Goal: Find specific page/section: Find specific page/section

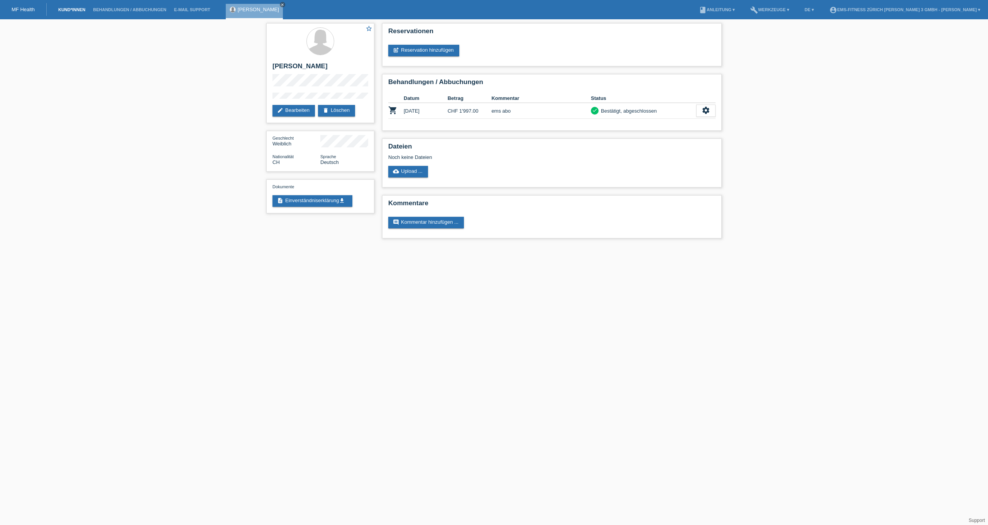
click at [66, 10] on link "Kund*innen" at bounding box center [71, 9] width 35 height 5
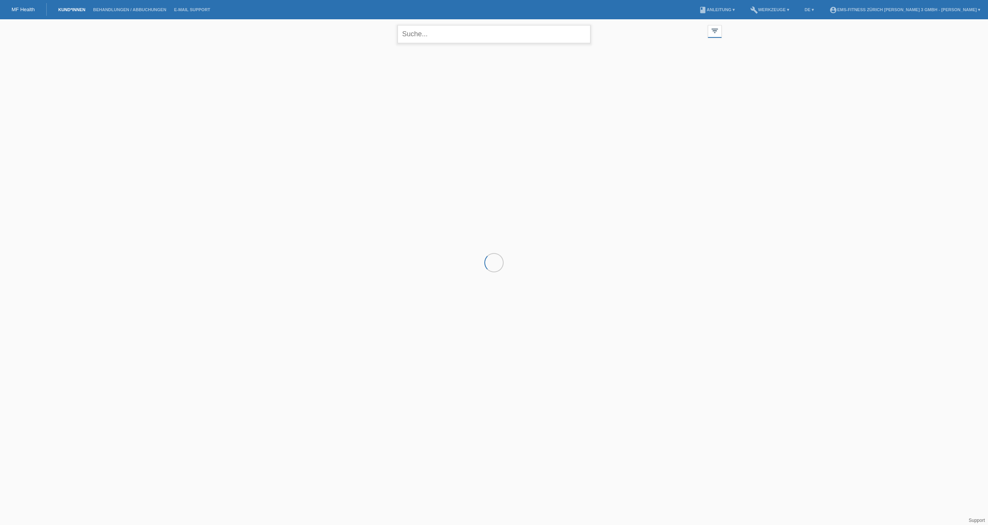
click at [486, 38] on input "text" at bounding box center [493, 34] width 193 height 18
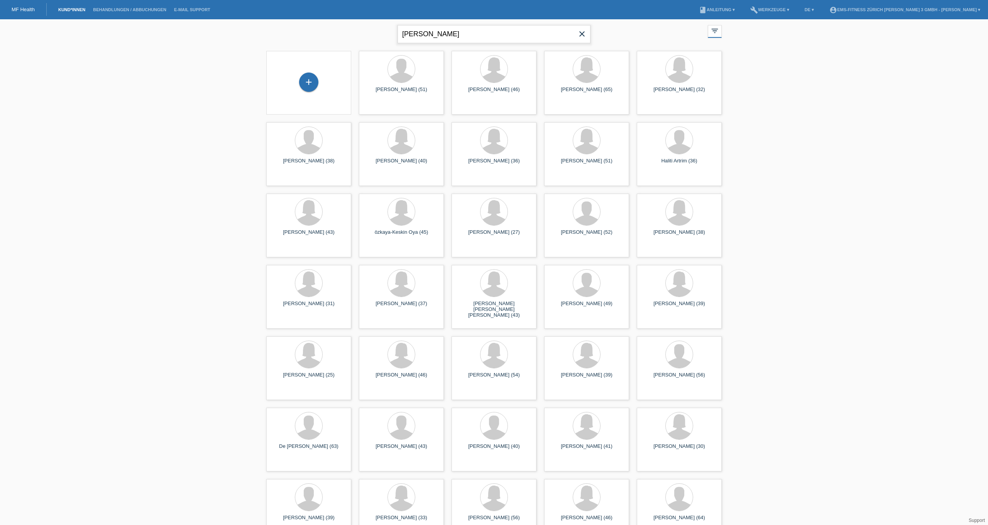
type input "rebecca"
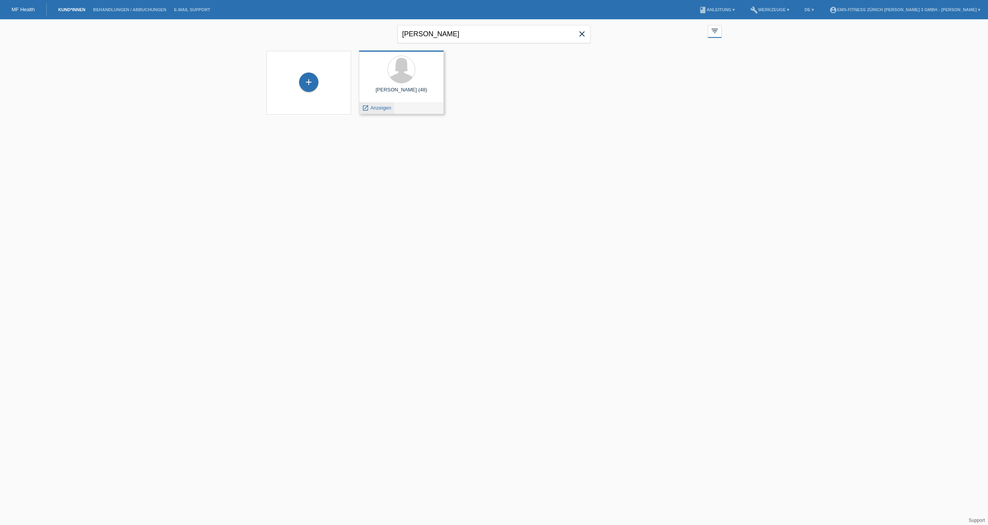
click at [374, 108] on span "Anzeigen" at bounding box center [380, 108] width 21 height 6
